Goal: Information Seeking & Learning: Learn about a topic

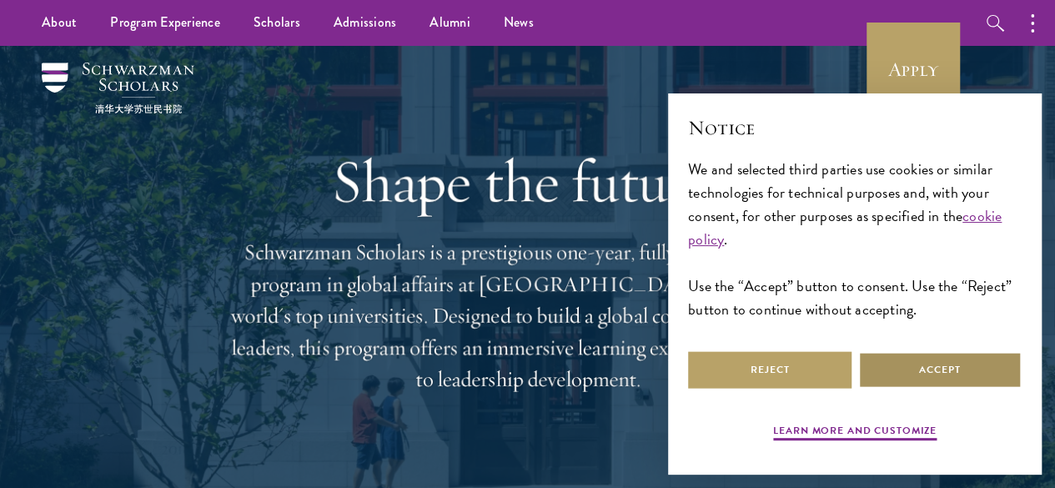
click at [914, 361] on button "Accept" at bounding box center [939, 370] width 163 height 38
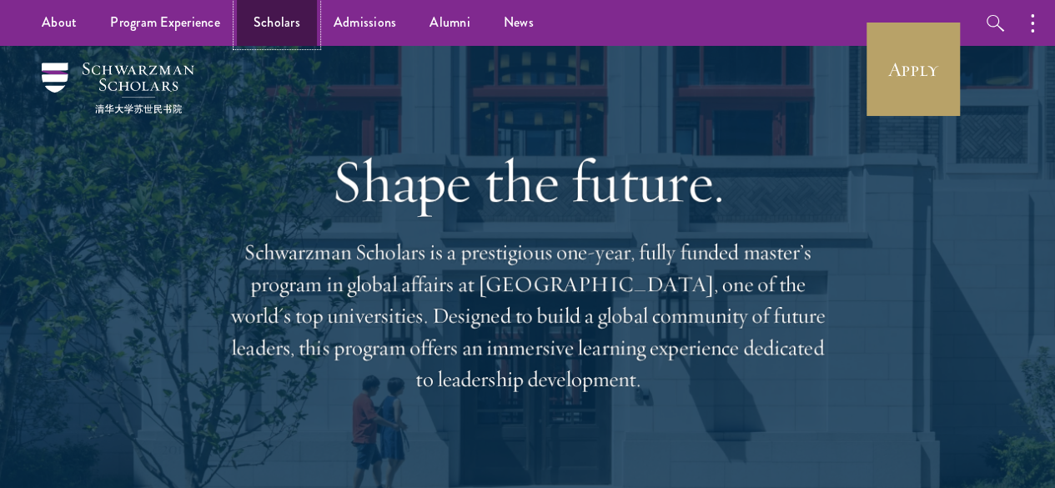
click at [282, 29] on link "Scholars" at bounding box center [277, 23] width 80 height 46
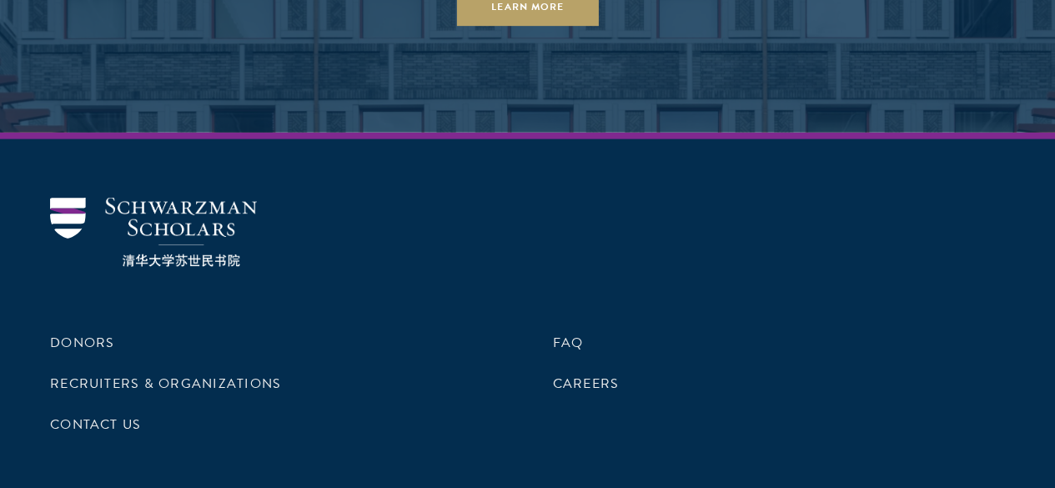
scroll to position [5078, 0]
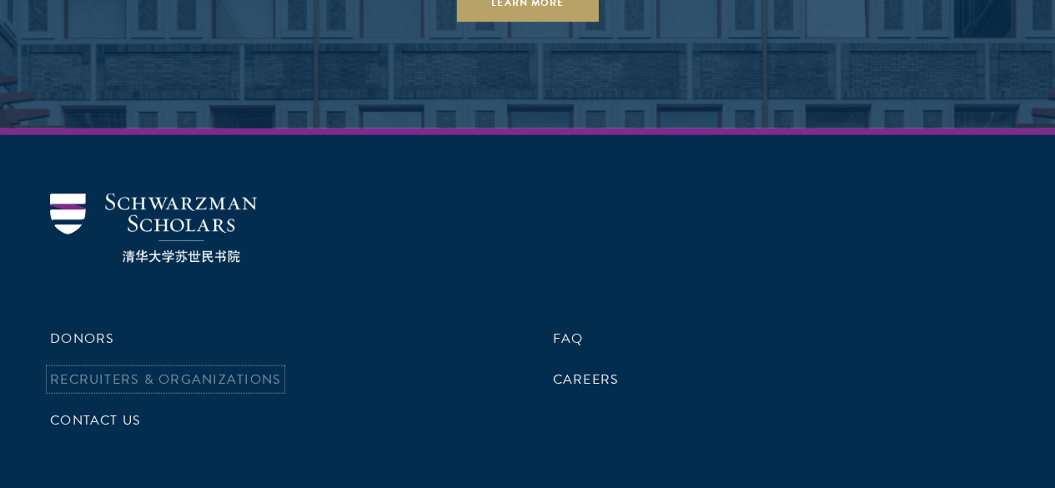
click at [281, 369] on link "Recruiters & Organizations" at bounding box center [165, 379] width 231 height 20
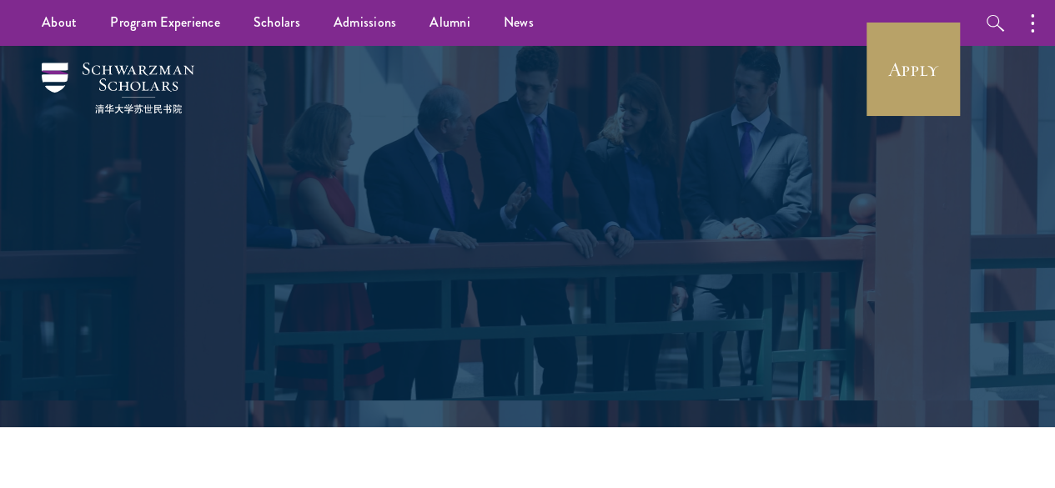
scroll to position [833288, 833287]
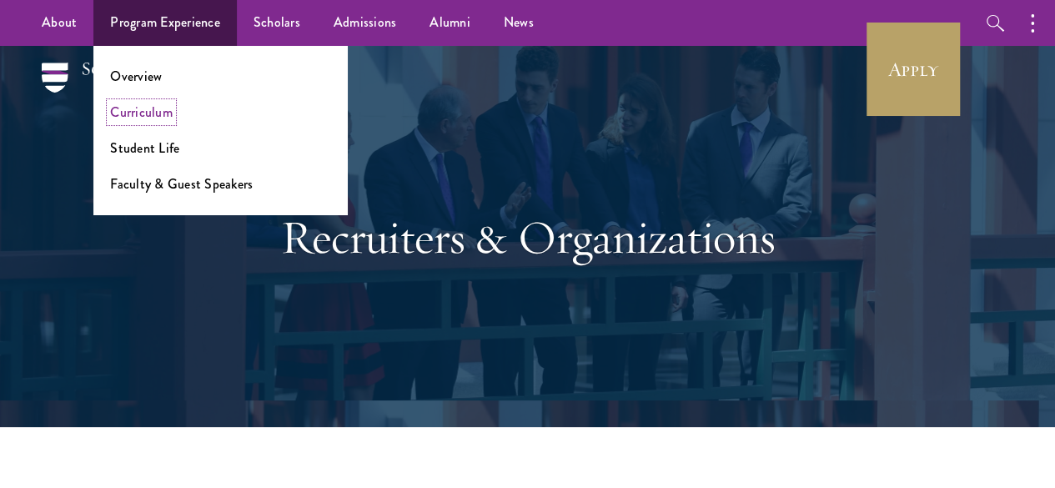
click at [122, 108] on link "Curriculum" at bounding box center [141, 112] width 63 height 19
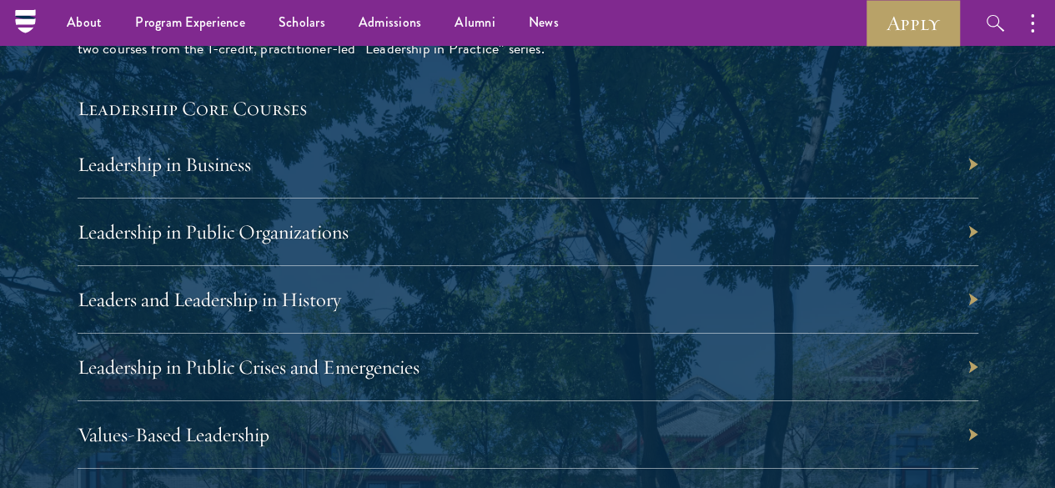
scroll to position [2466, 0]
